Goal: Find specific page/section: Find specific page/section

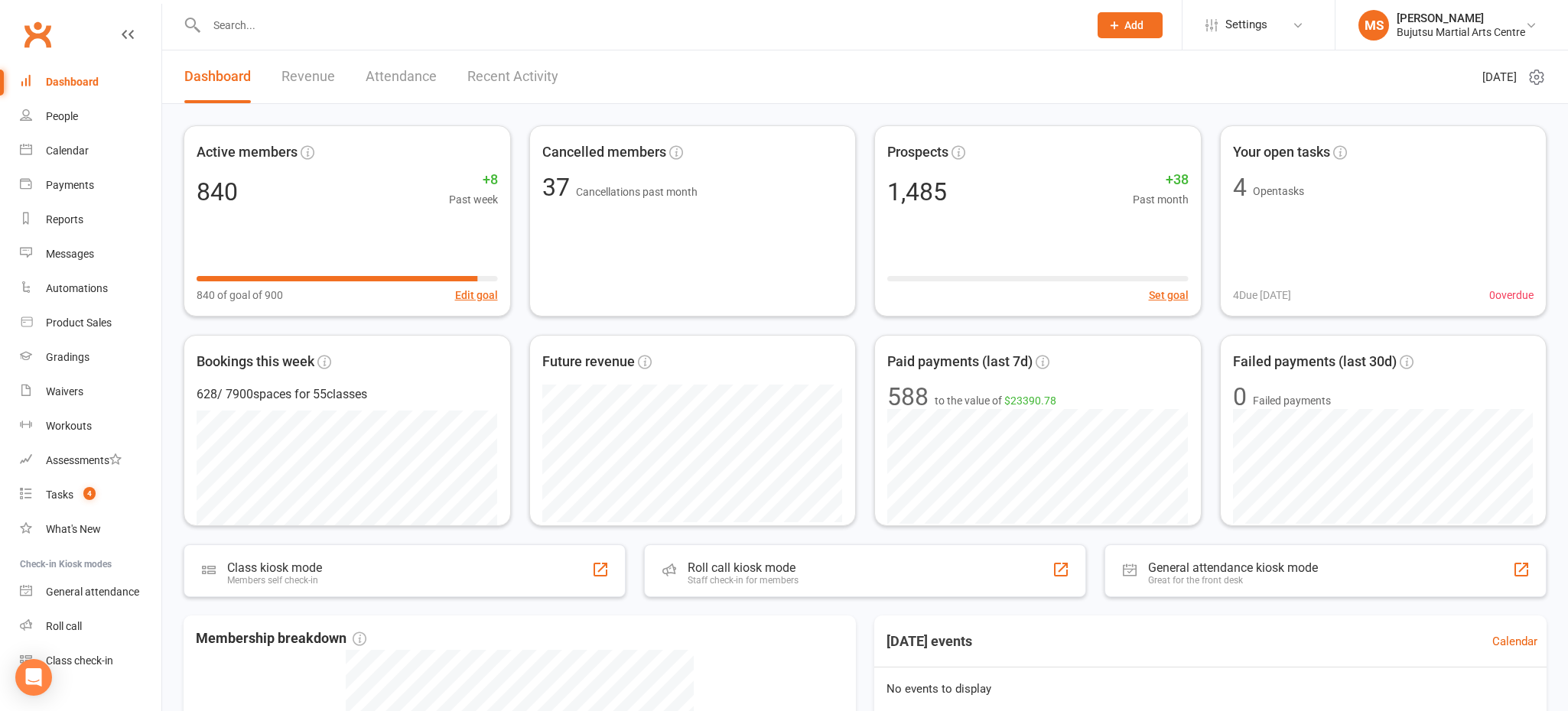
click at [308, 29] on input "text" at bounding box center [640, 25] width 876 height 21
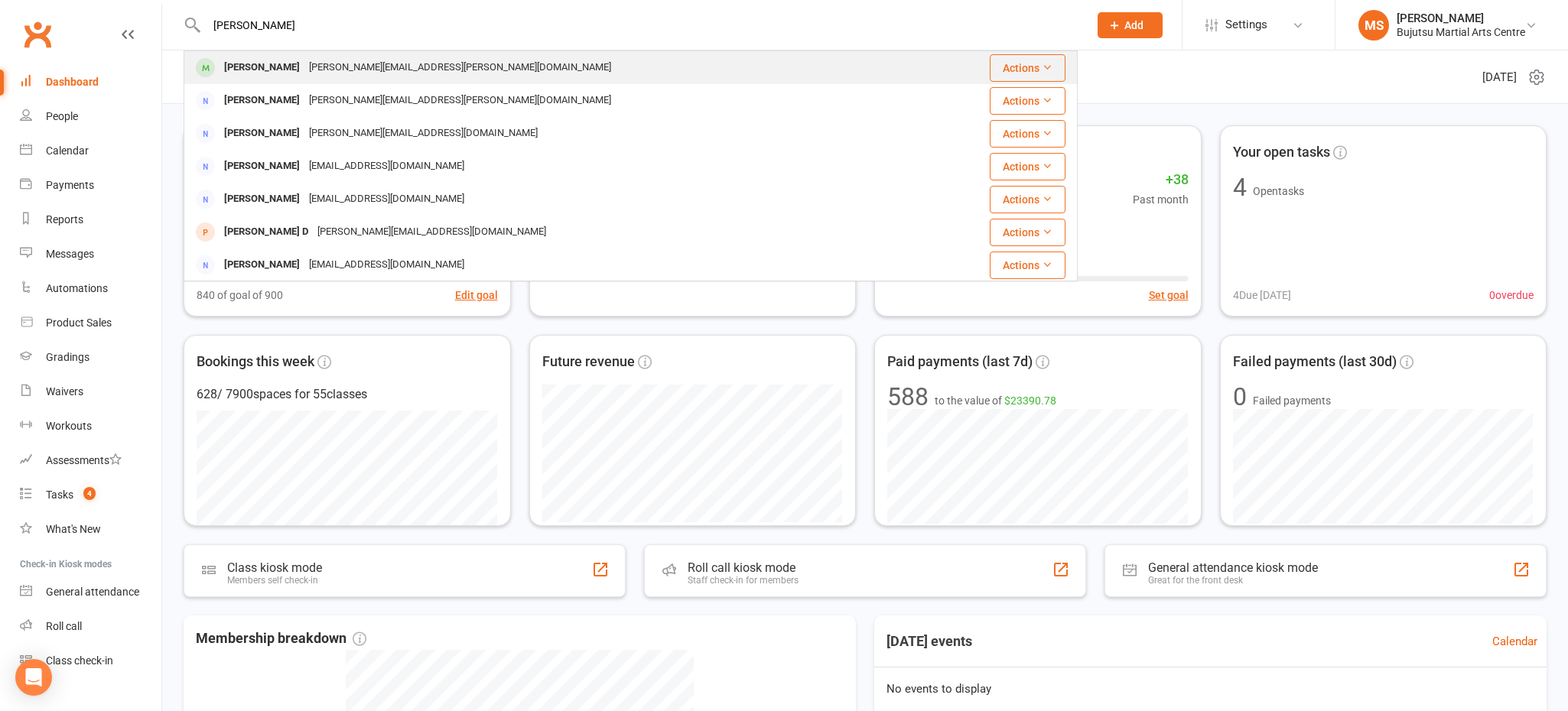
type input "[PERSON_NAME]"
click at [305, 71] on div "[PERSON_NAME][EMAIL_ADDRESS][PERSON_NAME][DOMAIN_NAME]" at bounding box center [460, 68] width 312 height 22
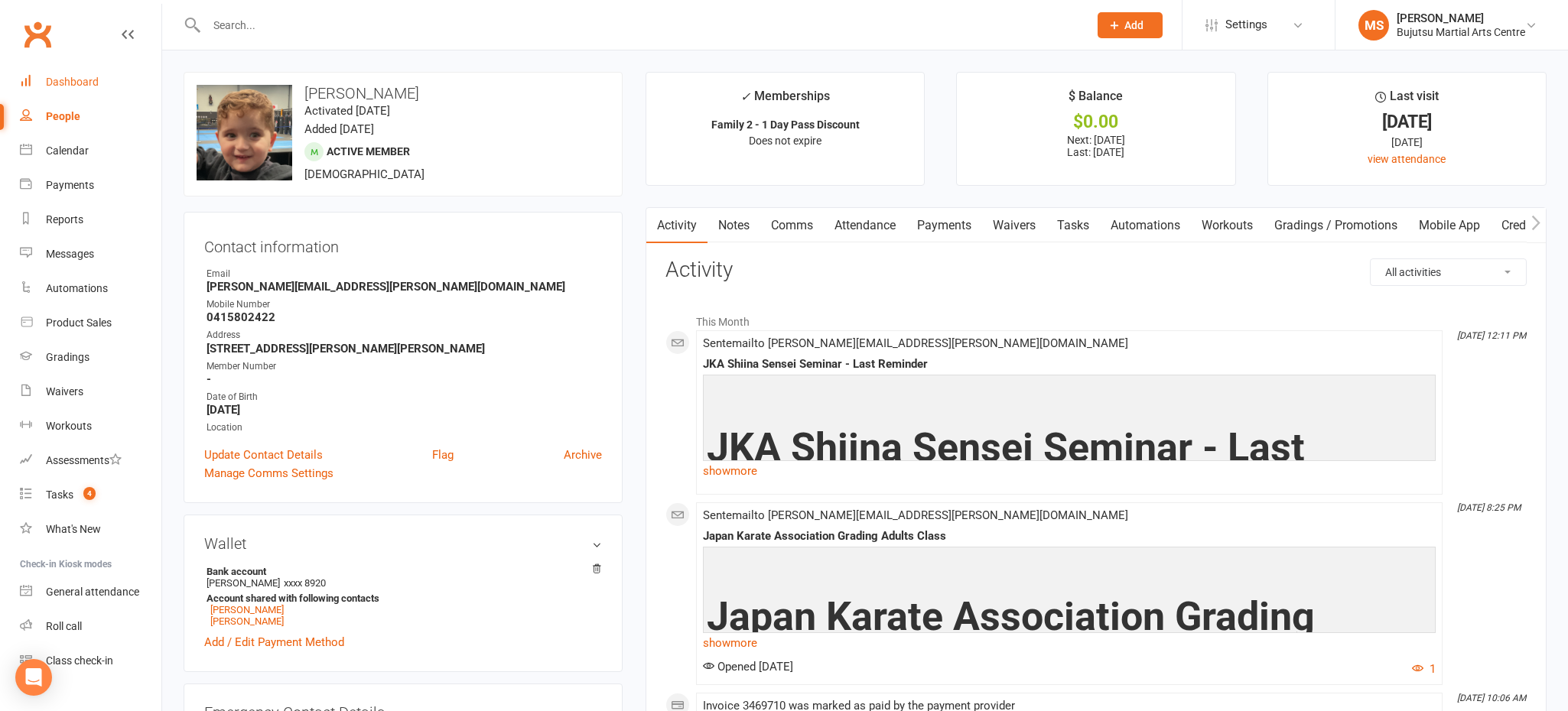
click at [84, 82] on div "Dashboard" at bounding box center [73, 81] width 53 height 12
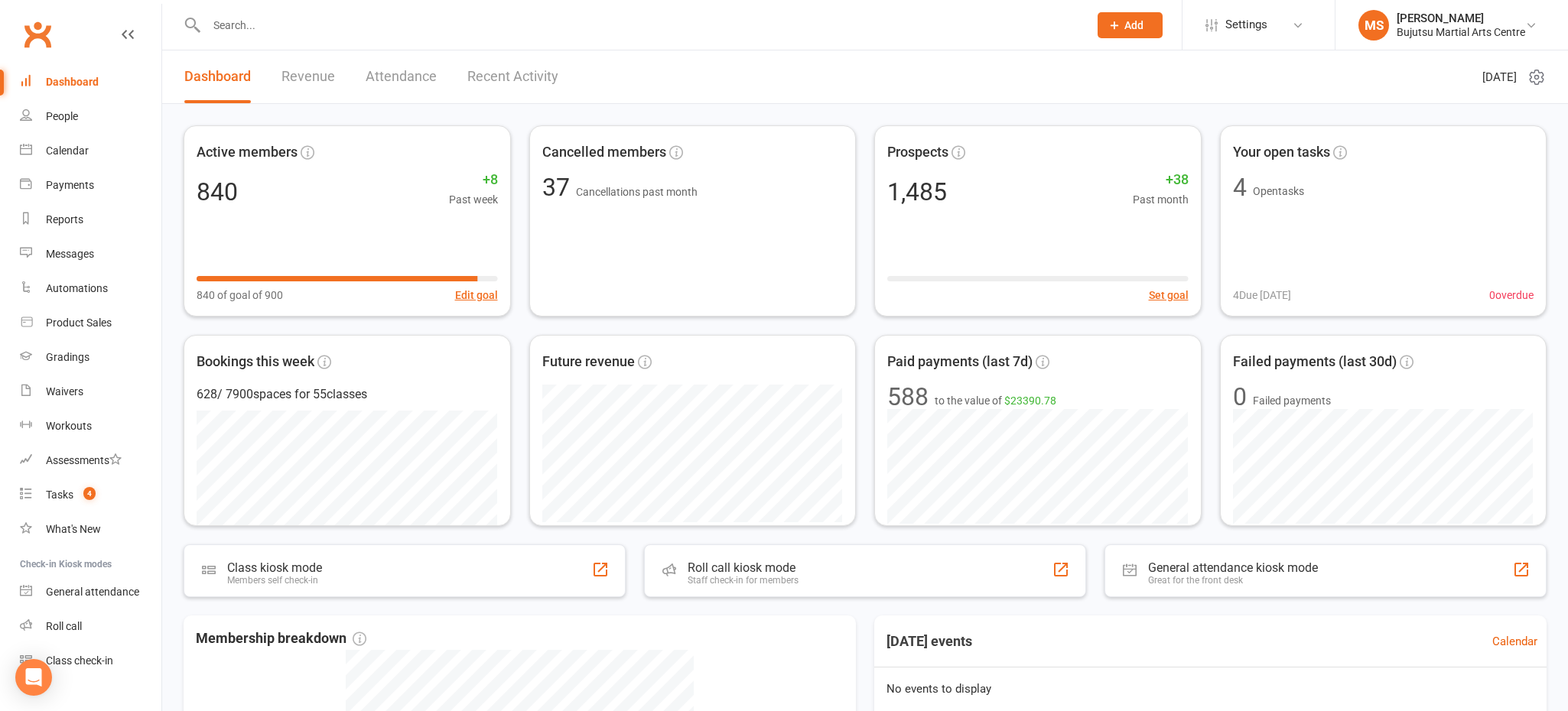
drag, startPoint x: 414, startPoint y: 21, endPoint x: 284, endPoint y: 22, distance: 130.0
click at [414, 21] on input "text" at bounding box center [640, 25] width 876 height 21
